Goal: Information Seeking & Learning: Learn about a topic

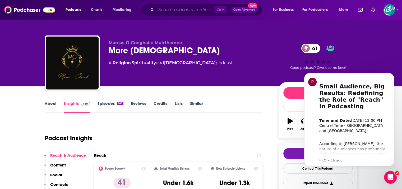
click at [170, 7] on input "Search podcasts, credits, & more..." at bounding box center [185, 10] width 58 height 8
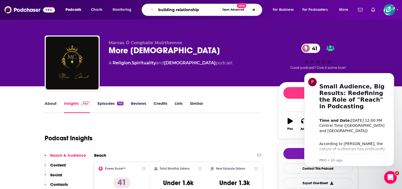
type input "building relationships"
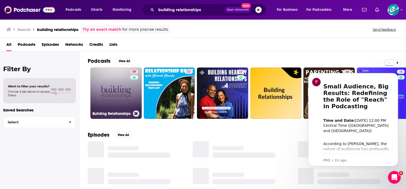
click at [123, 86] on link "59 Building Relationships" at bounding box center [115, 92] width 51 height 51
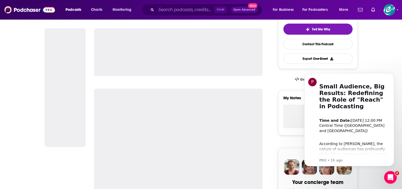
scroll to position [132, 0]
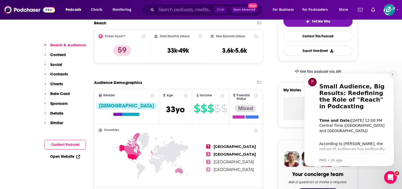
click at [395, 75] on button "Dismiss notification" at bounding box center [392, 74] width 7 height 7
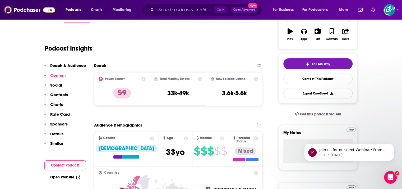
scroll to position [0, 0]
